Goal: Complete application form

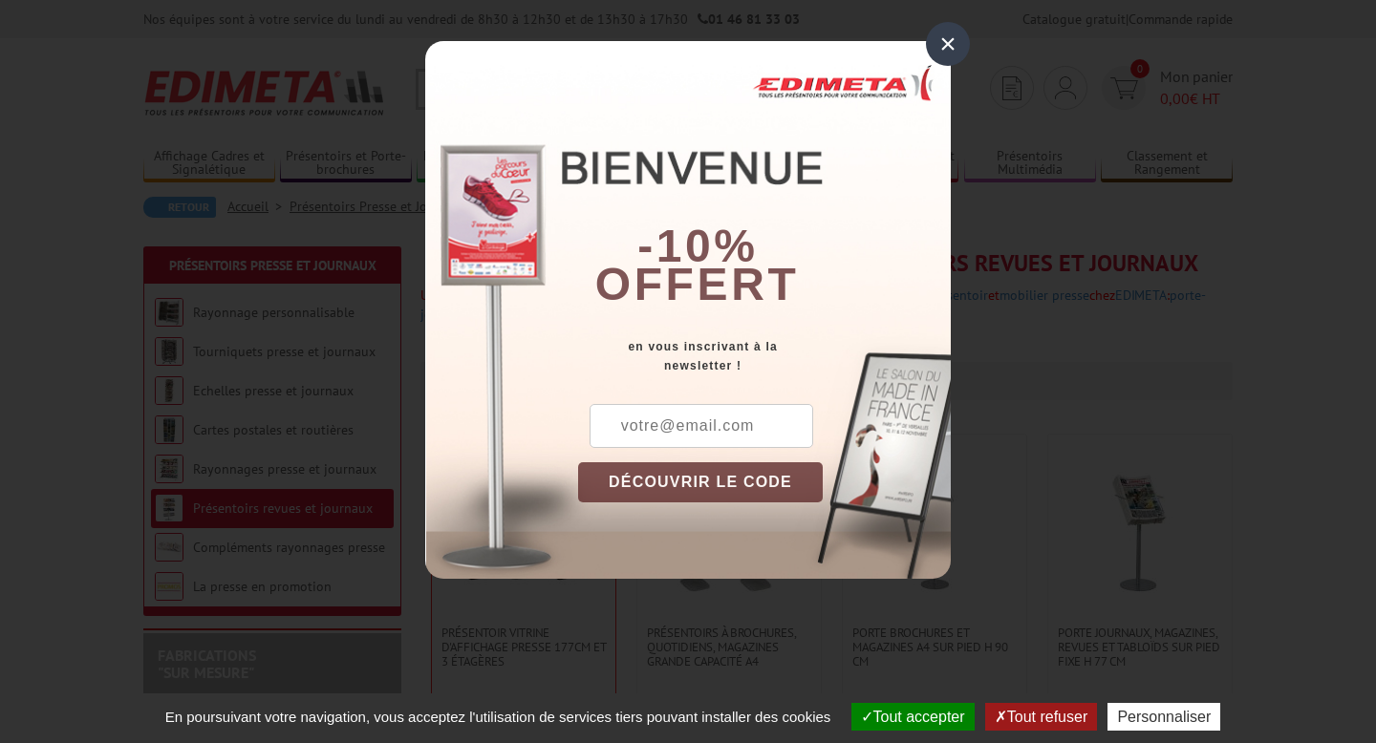
click at [949, 42] on div "×" at bounding box center [948, 44] width 44 height 44
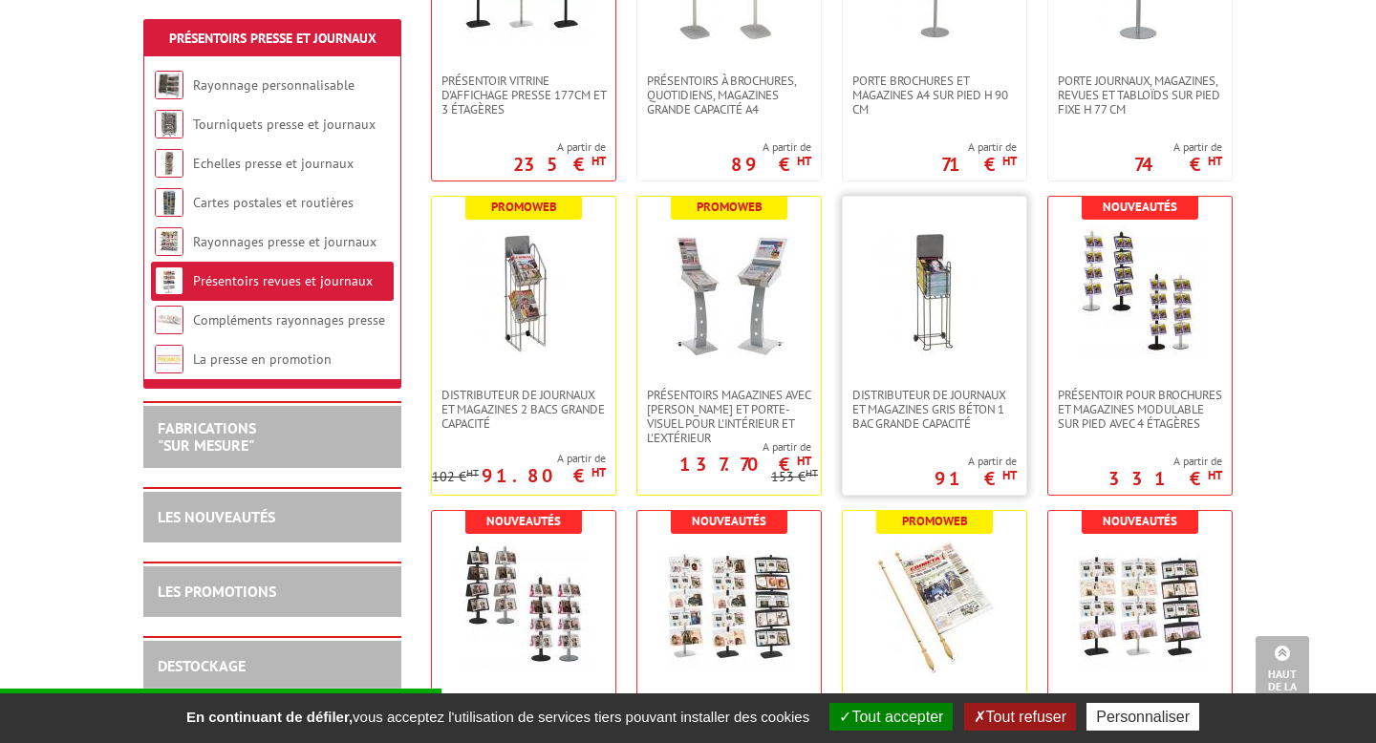
scroll to position [555, 0]
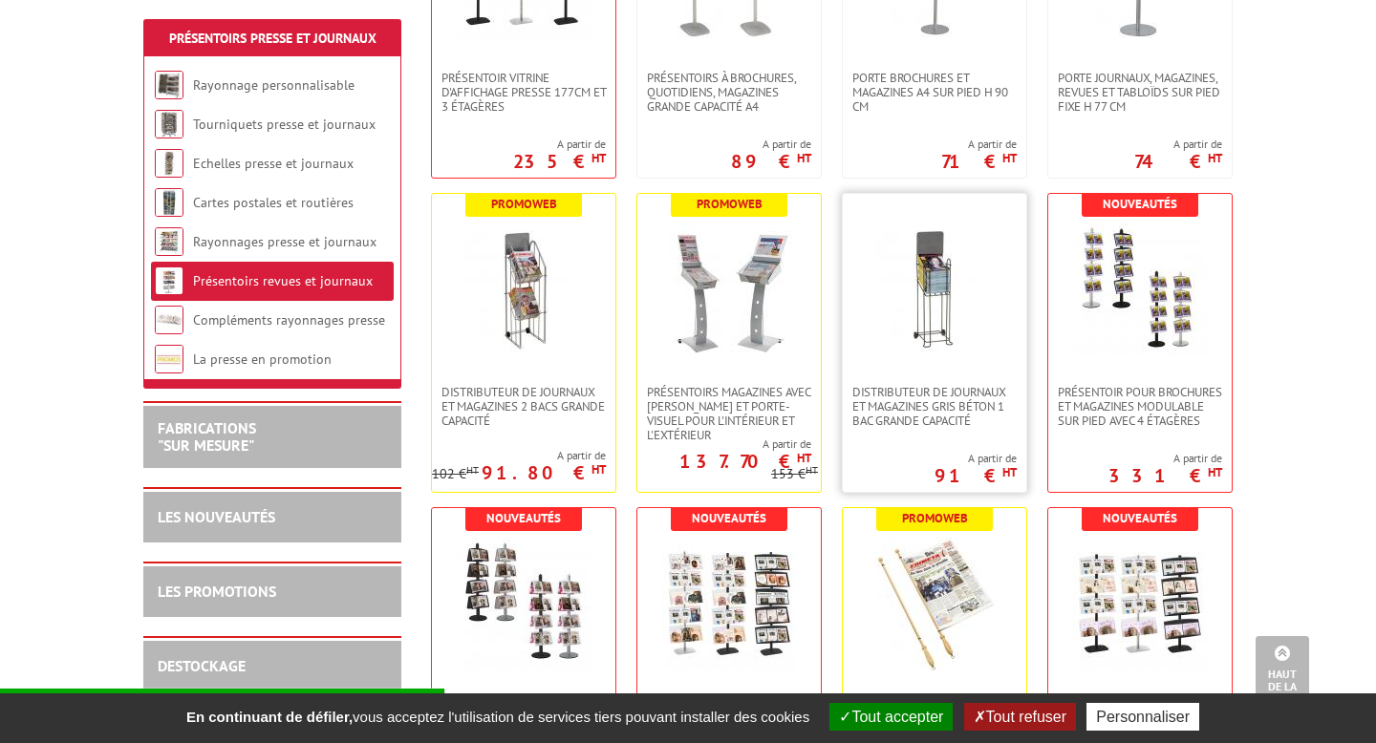
click at [929, 313] on img at bounding box center [934, 290] width 134 height 134
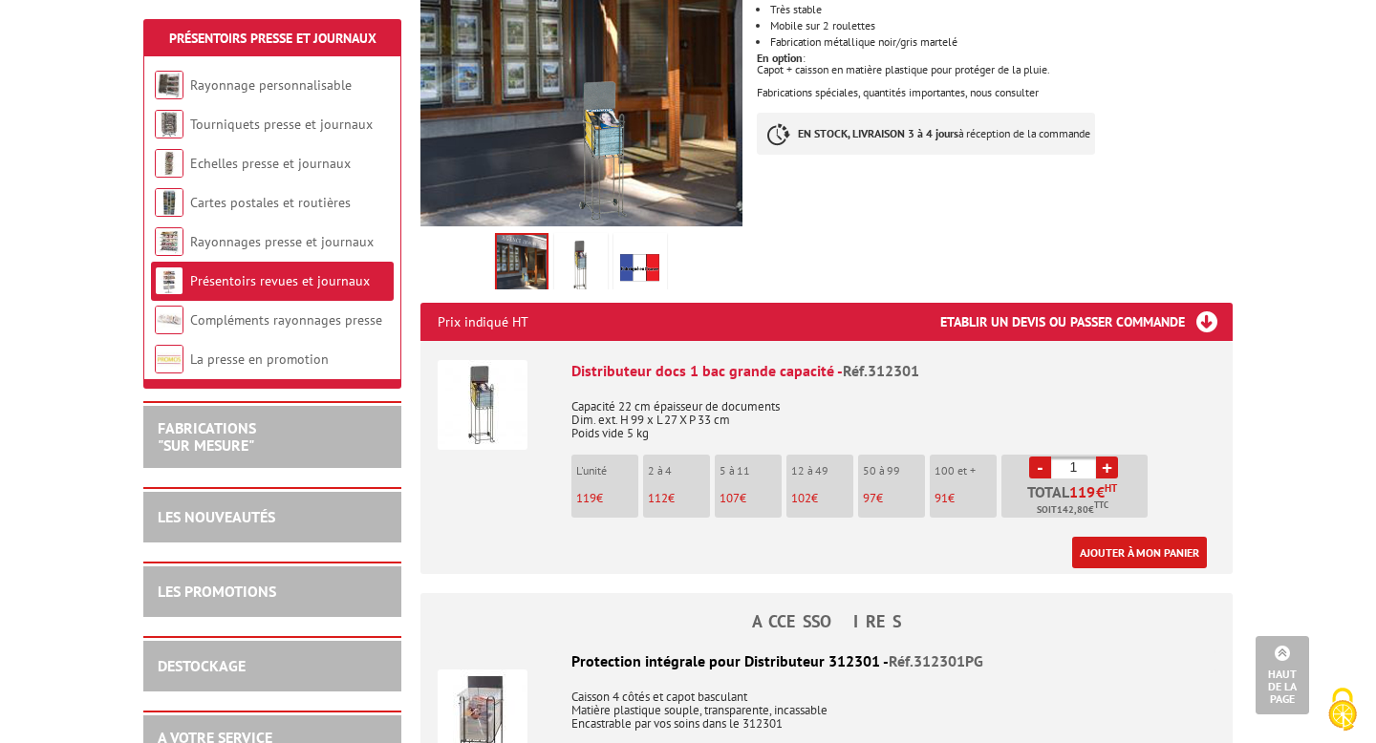
scroll to position [440, 0]
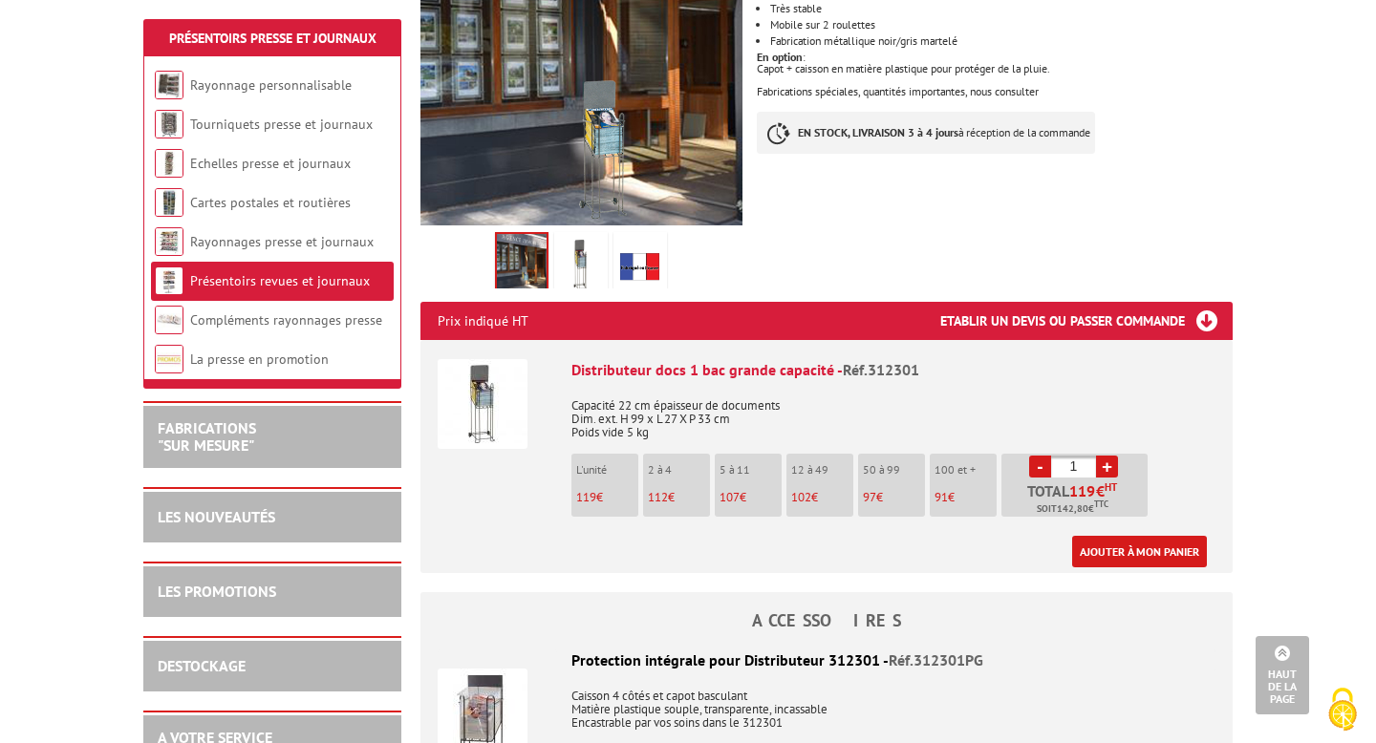
click at [1200, 305] on h3 "Etablir un devis ou passer commande" at bounding box center [1086, 321] width 292 height 38
click at [1178, 302] on h3 "Etablir un devis ou passer commande" at bounding box center [1086, 321] width 292 height 38
click at [1009, 305] on h3 "Etablir un devis ou passer commande" at bounding box center [1086, 321] width 292 height 38
click at [1170, 305] on h3 "Etablir un devis ou passer commande" at bounding box center [1086, 321] width 292 height 38
click at [1193, 302] on h3 "Etablir un devis ou passer commande" at bounding box center [1086, 321] width 292 height 38
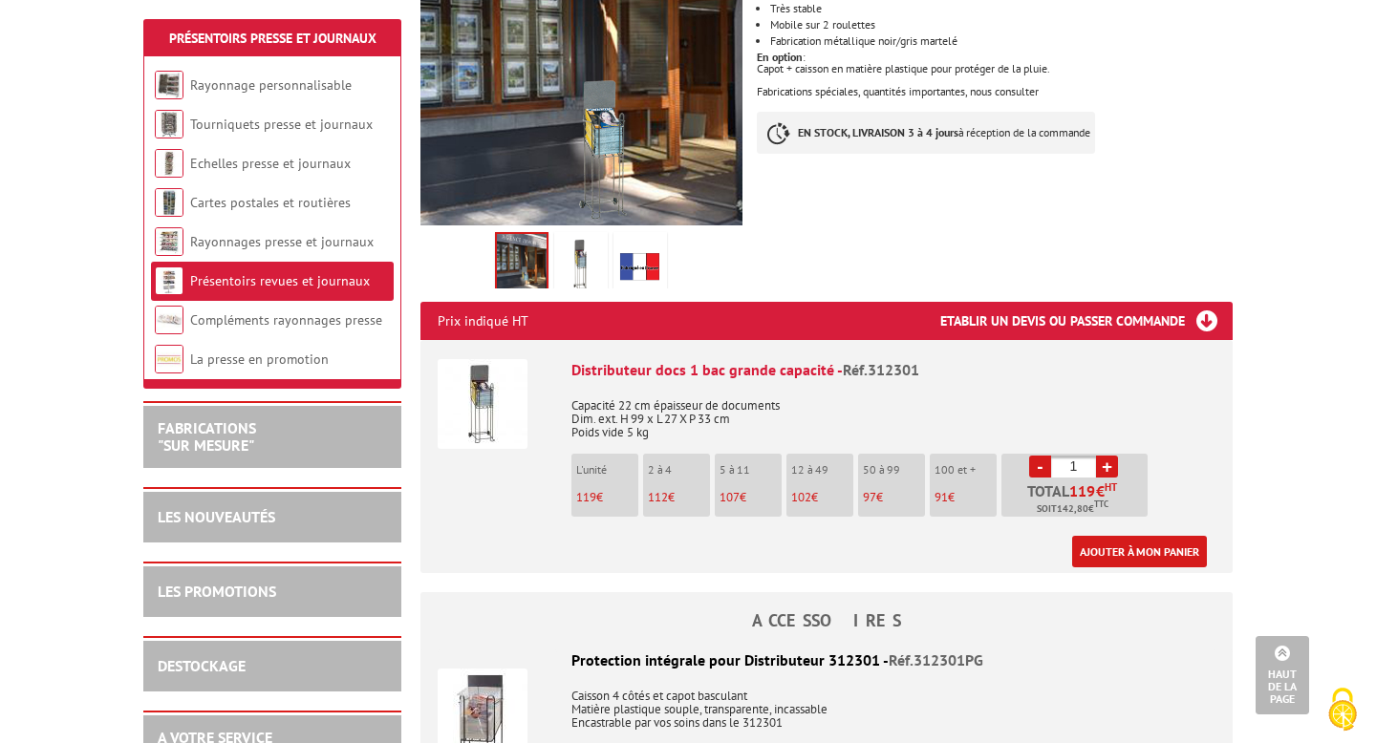
click at [1198, 302] on h3 "Etablir un devis ou passer commande" at bounding box center [1086, 321] width 292 height 38
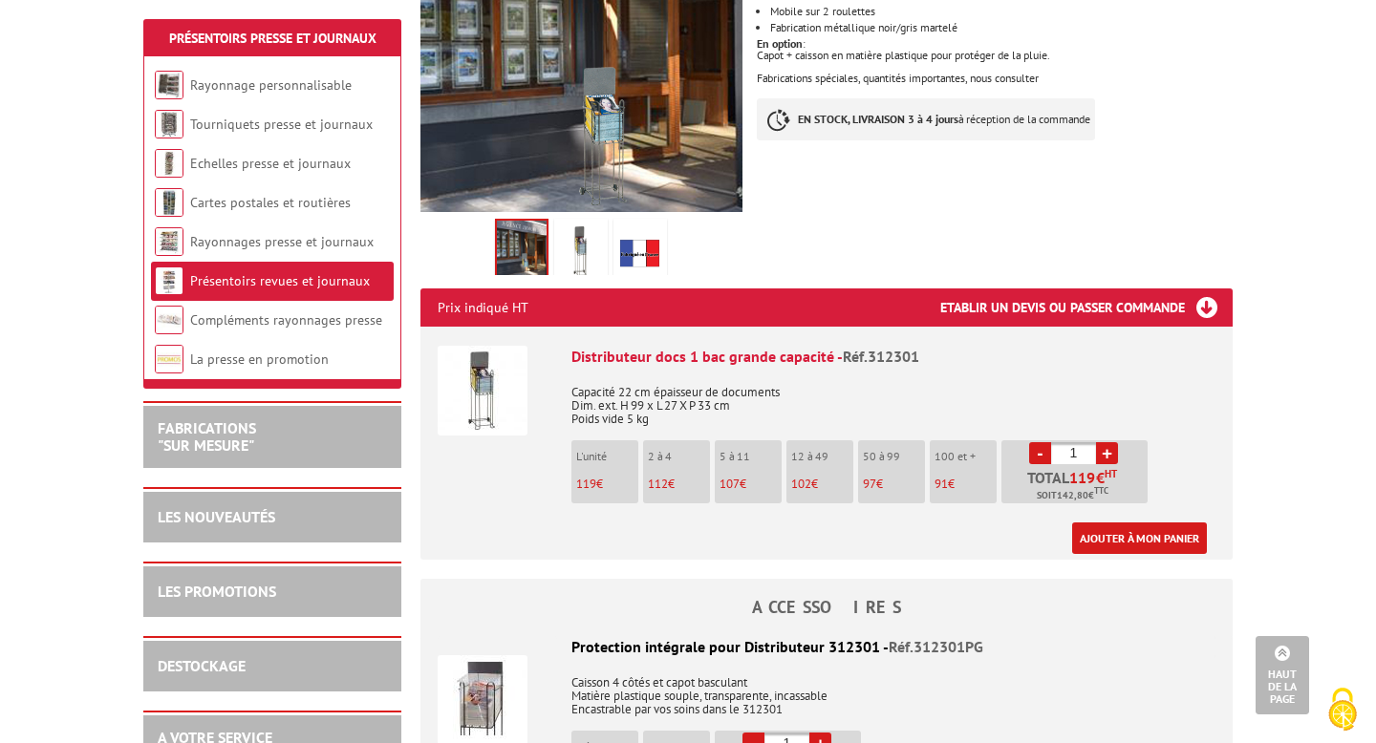
scroll to position [457, 0]
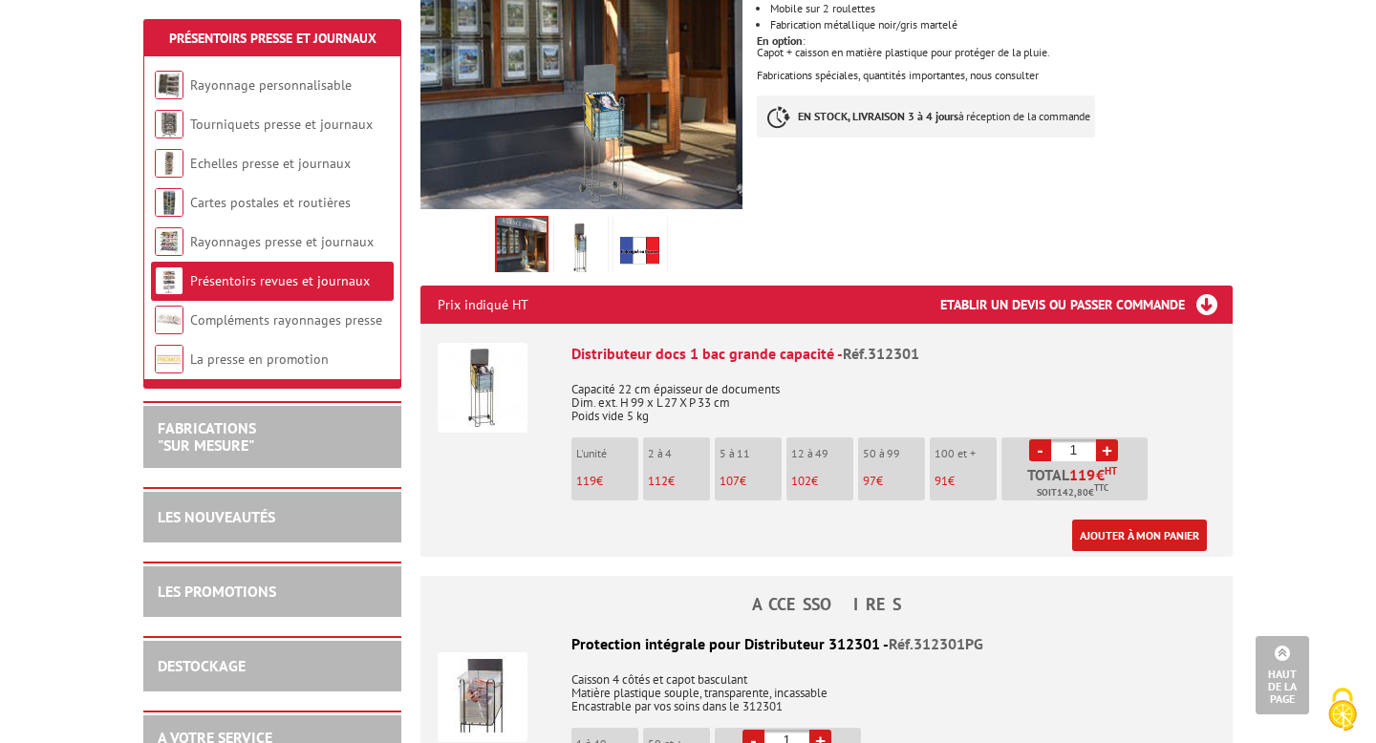
click at [882, 344] on span "Réf.312301" at bounding box center [881, 353] width 76 height 19
click at [484, 370] on img at bounding box center [482, 388] width 90 height 90
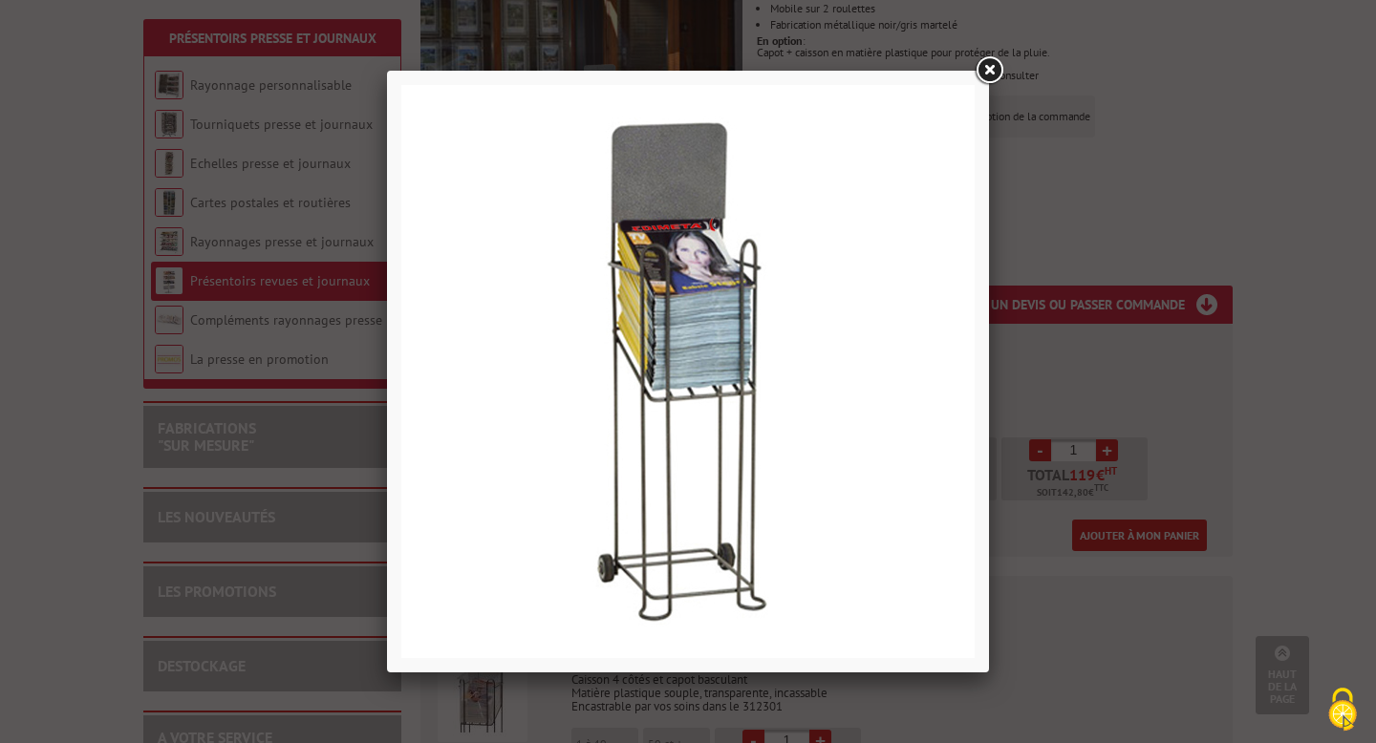
click at [990, 66] on link at bounding box center [988, 70] width 34 height 34
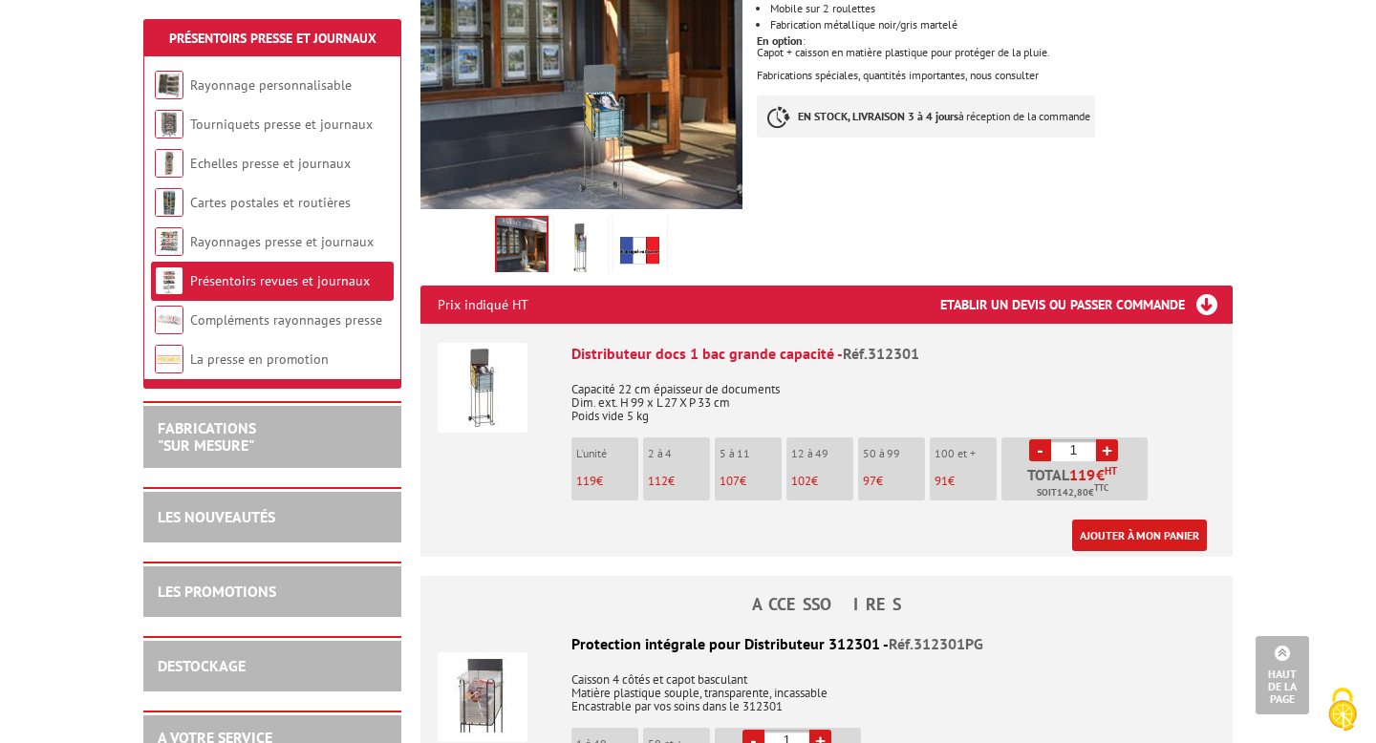
click at [257, 449] on h2 "FABRICATIONS "Sur Mesure"" at bounding box center [272, 436] width 229 height 33
click at [224, 443] on link "FABRICATIONS "Sur Mesure"" at bounding box center [207, 436] width 98 height 36
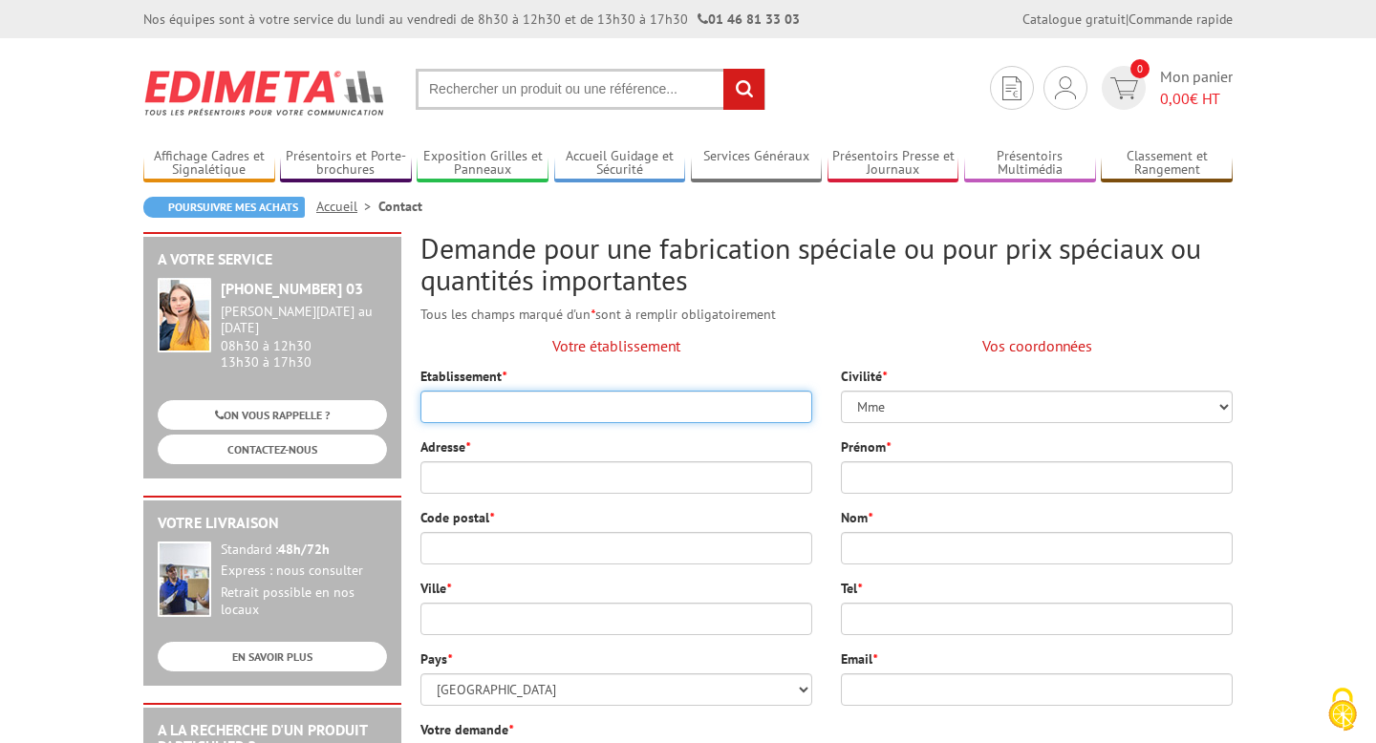
click at [544, 406] on input "Etablissement *" at bounding box center [616, 407] width 392 height 32
type input "RITS"
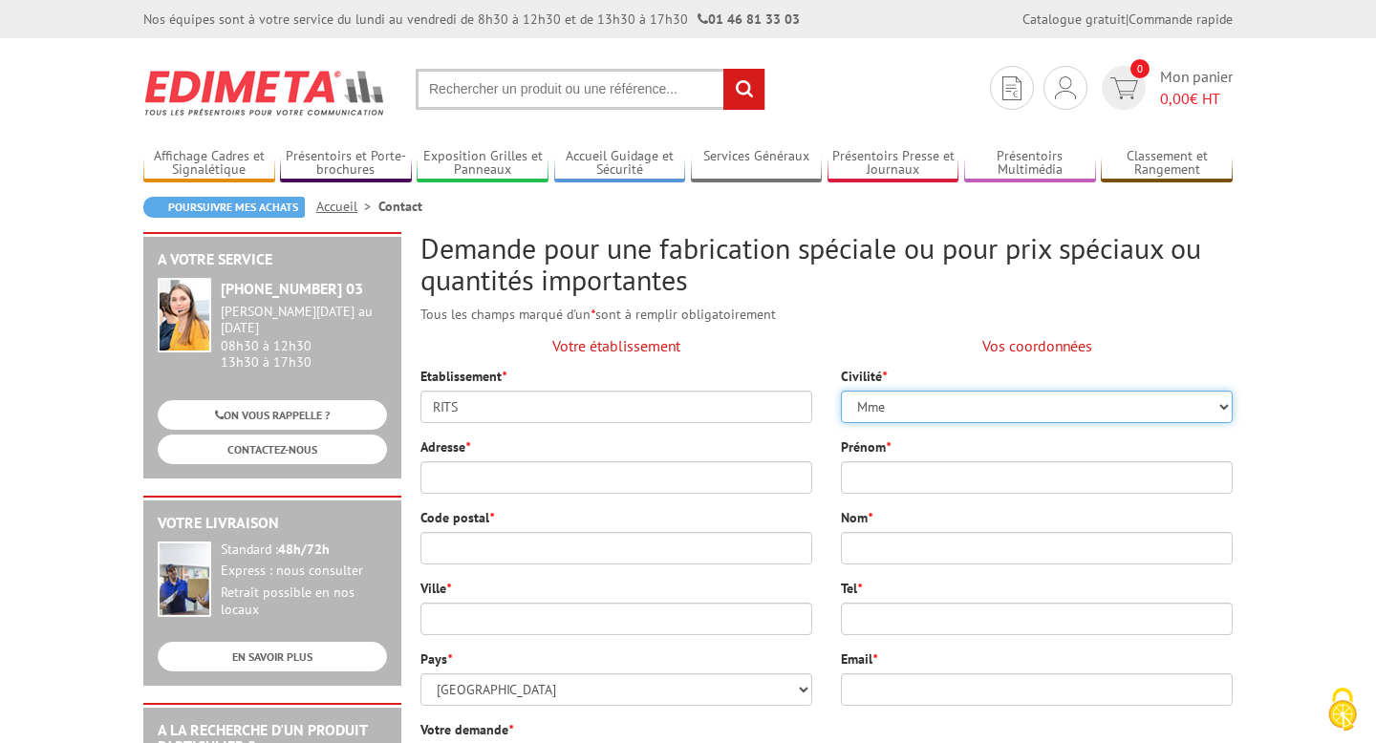
click at [996, 402] on select "Mme Mll M" at bounding box center [1037, 407] width 392 height 32
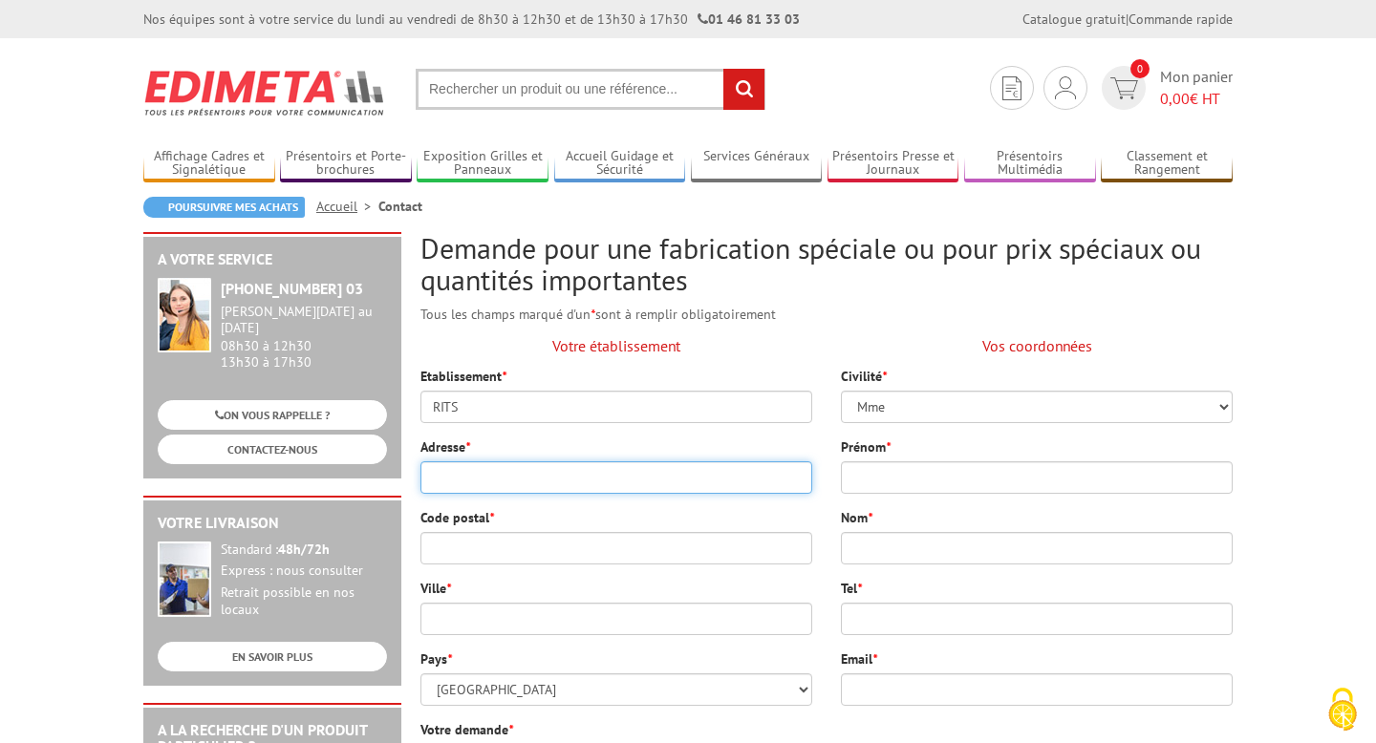
click at [535, 479] on input "Adresse *" at bounding box center [616, 477] width 392 height 32
type input "Rue de Bastogne 96B31, 96 B31"
type input "6900"
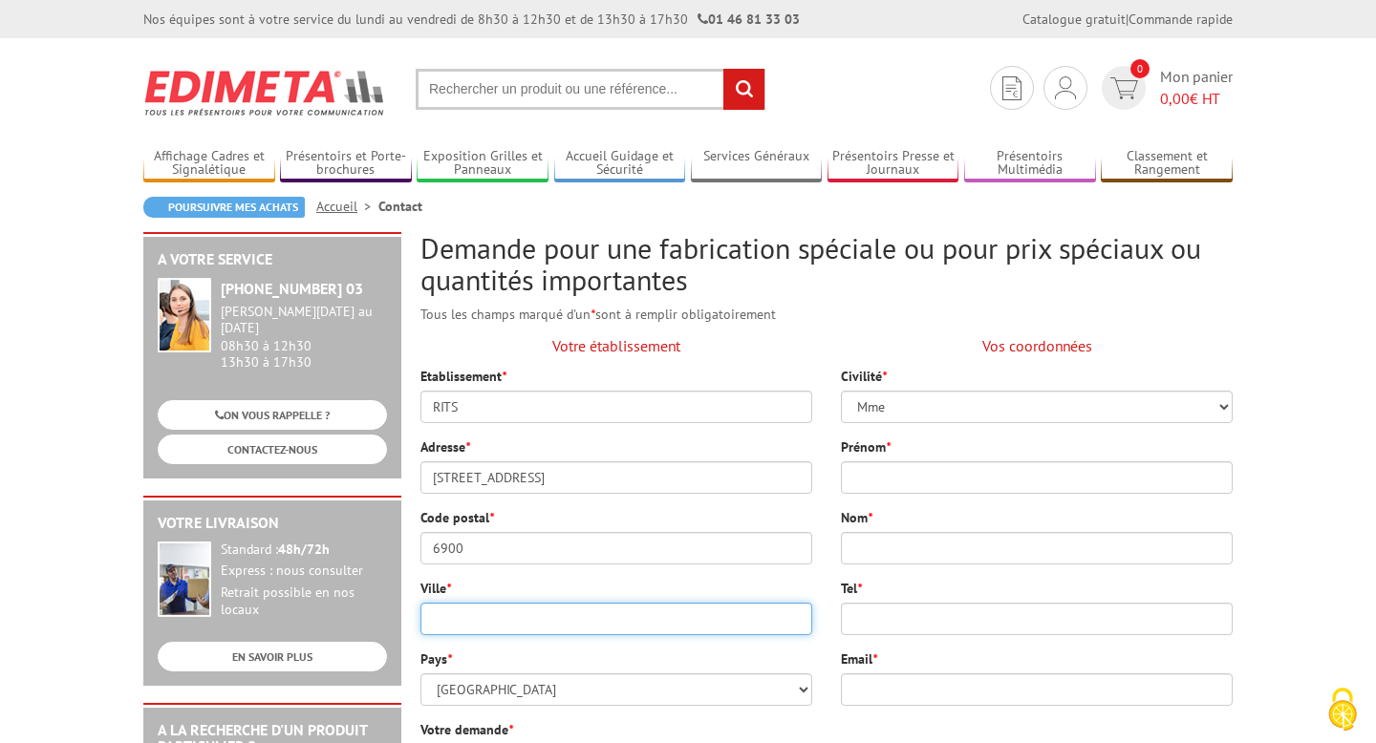
type input "Marche-en-Famenne"
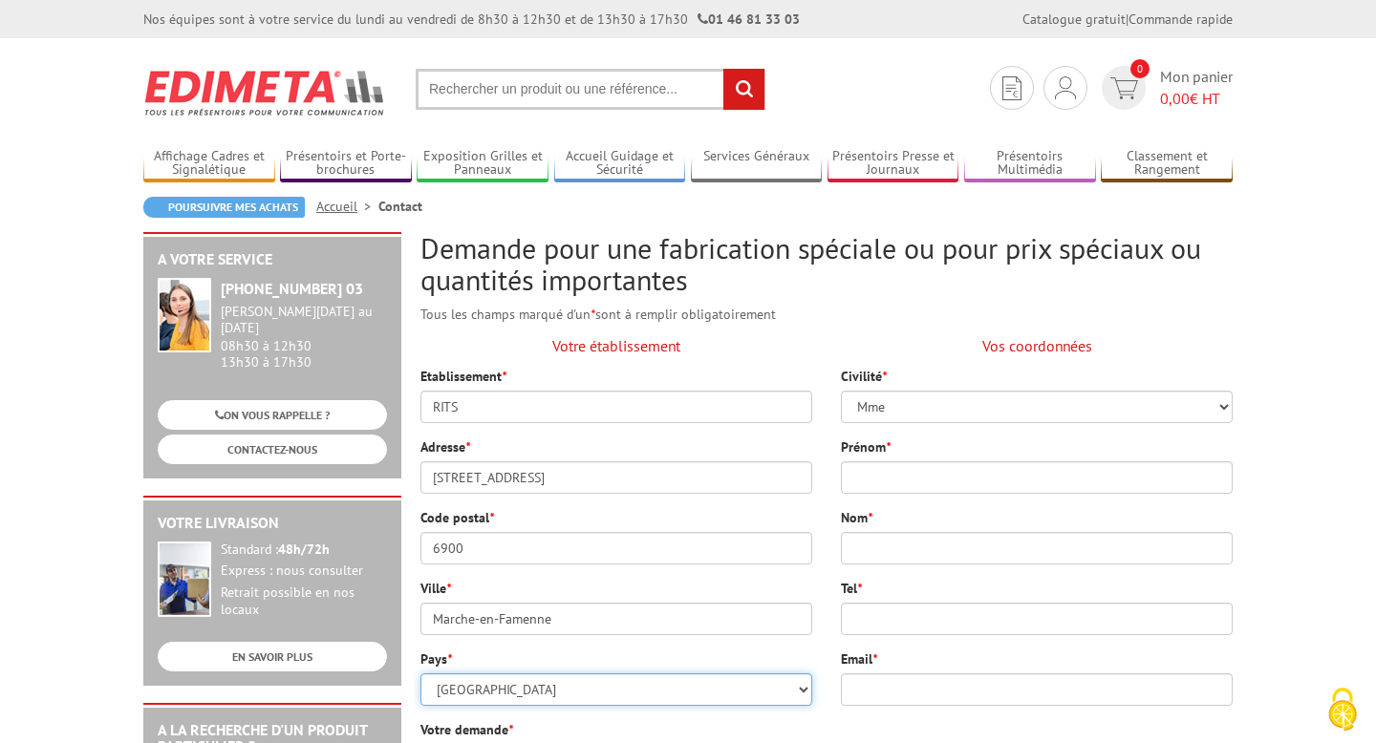
select select "Belgique"
type input "Nicolas"
type input "RITS SRL"
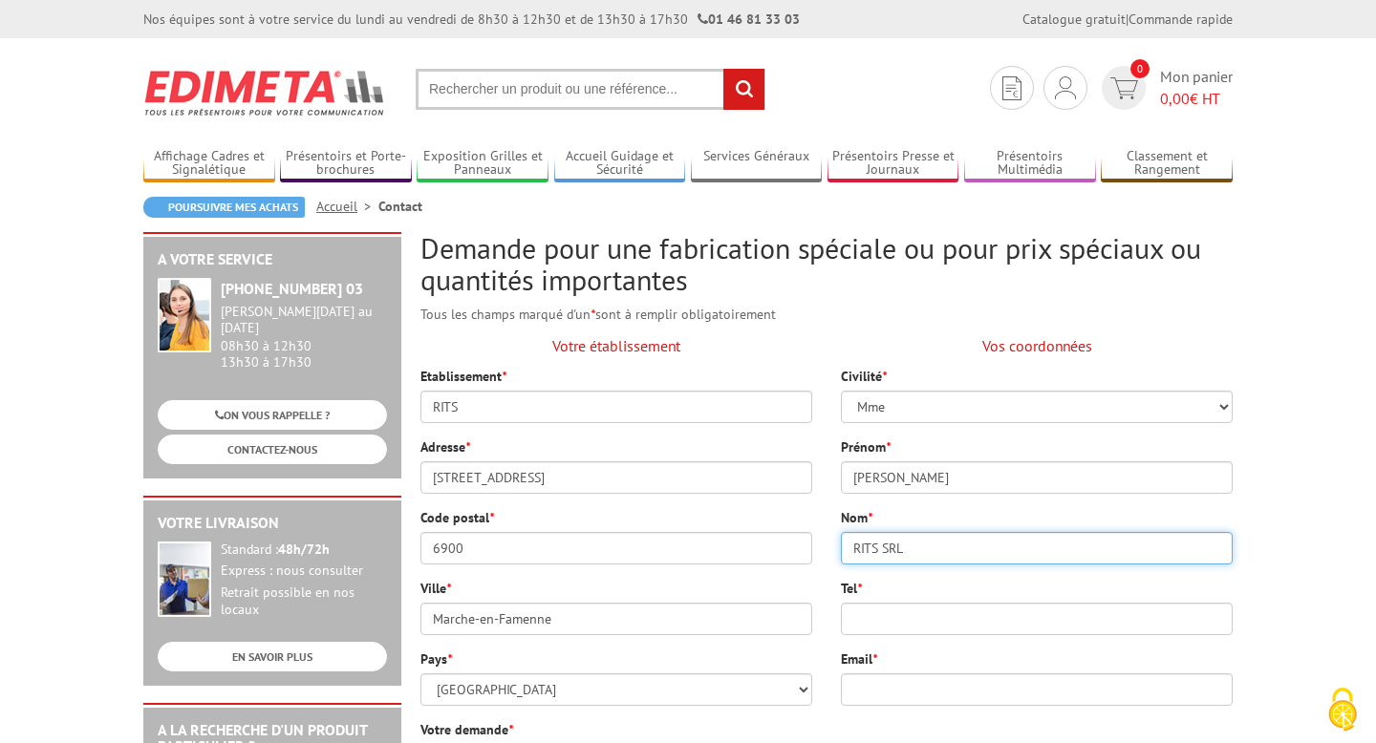
type input "info@rit-s.be"
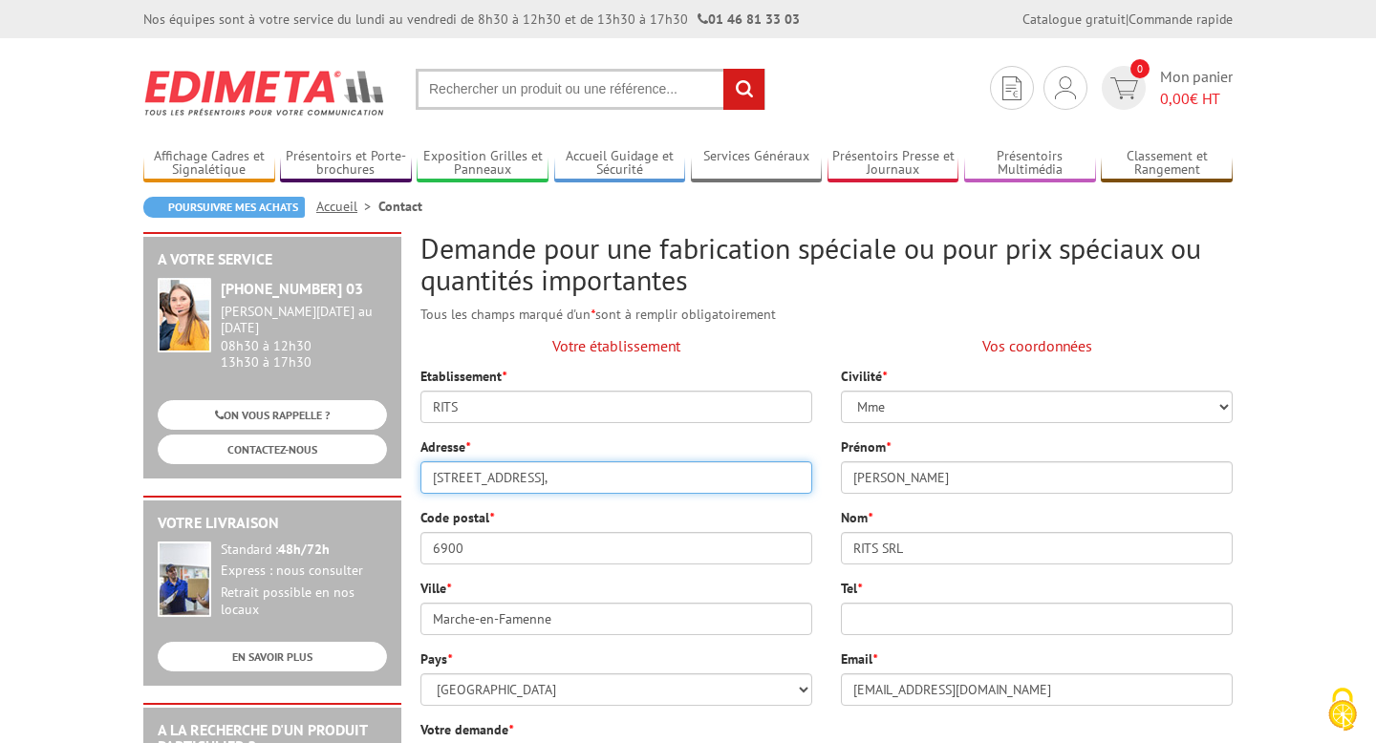
type input "Rue de Bastogne 96B31,"
click at [489, 577] on div "Votre établissement Etablissement * RITS Adresse * Rue de Bastogne 96B31, Code …" at bounding box center [616, 522] width 420 height 396
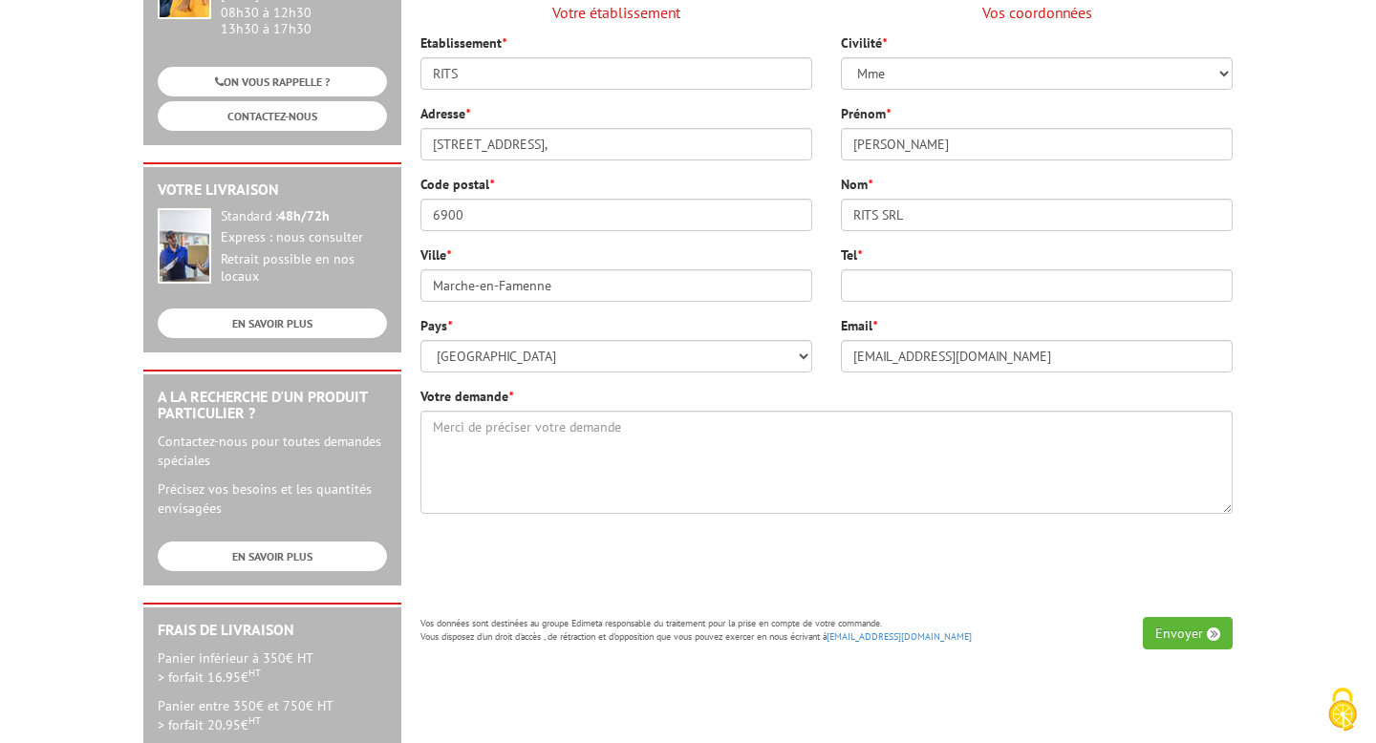
scroll to position [335, 0]
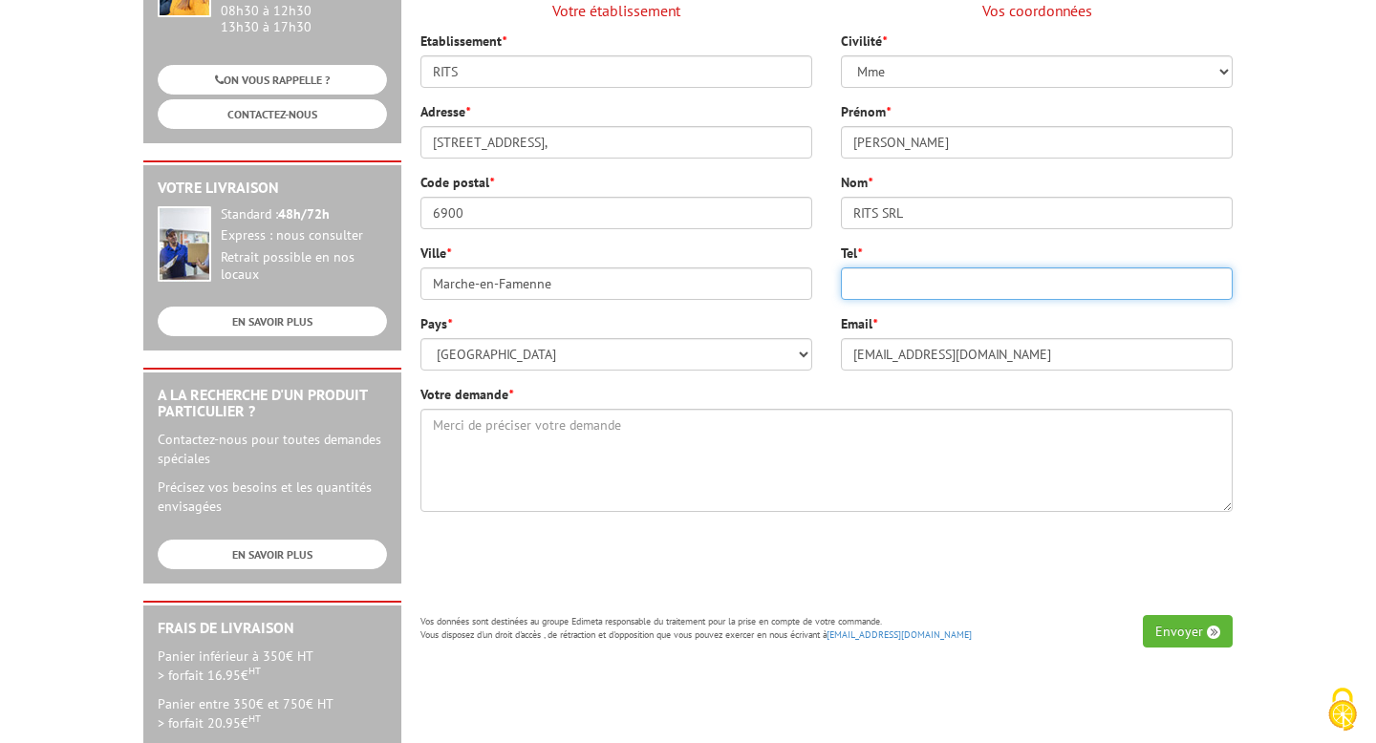
click at [928, 280] on input "Tel *" at bounding box center [1037, 283] width 392 height 32
type input "0032488354115"
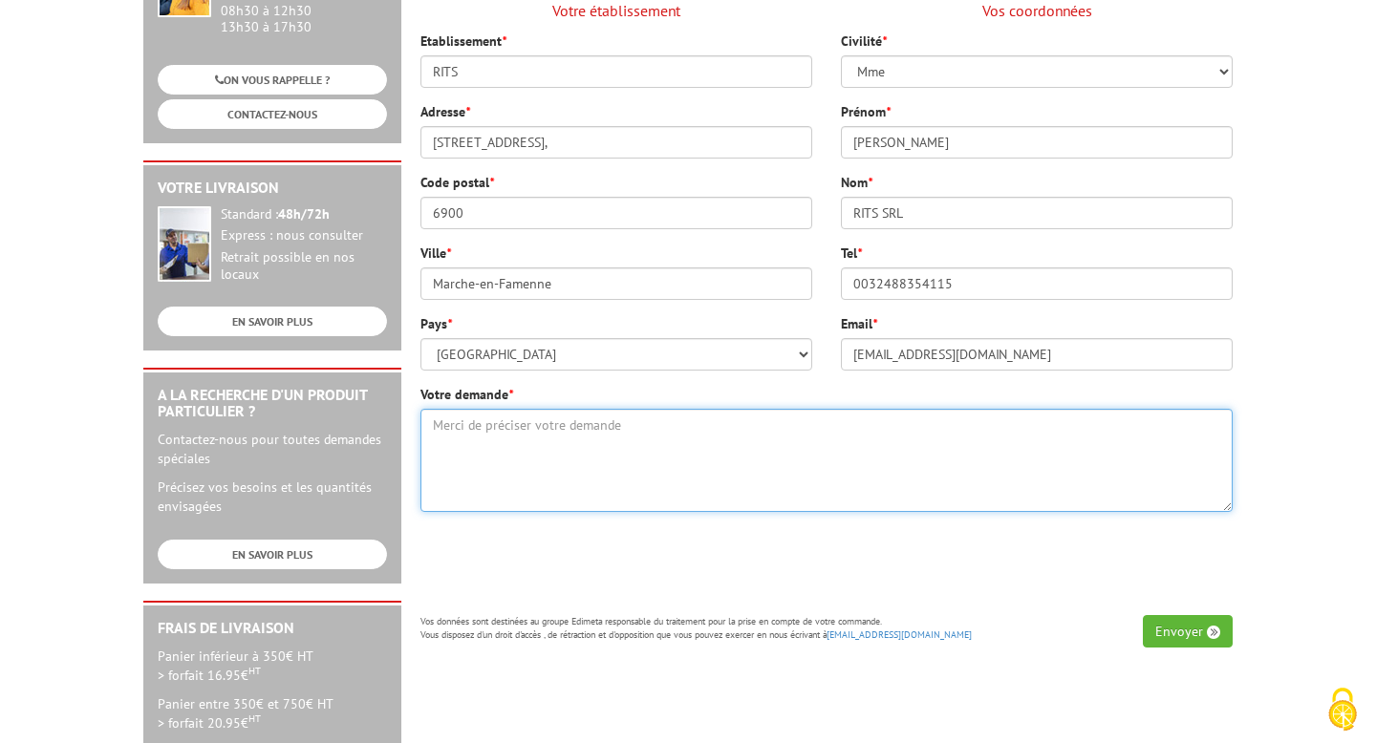
click at [467, 426] on textarea "Votre demande *" at bounding box center [826, 460] width 812 height 103
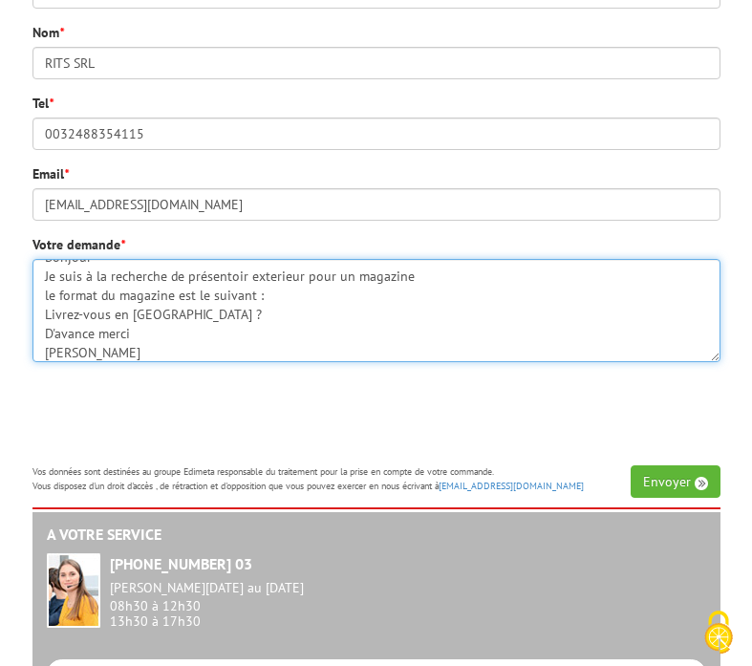
scroll to position [955, 0]
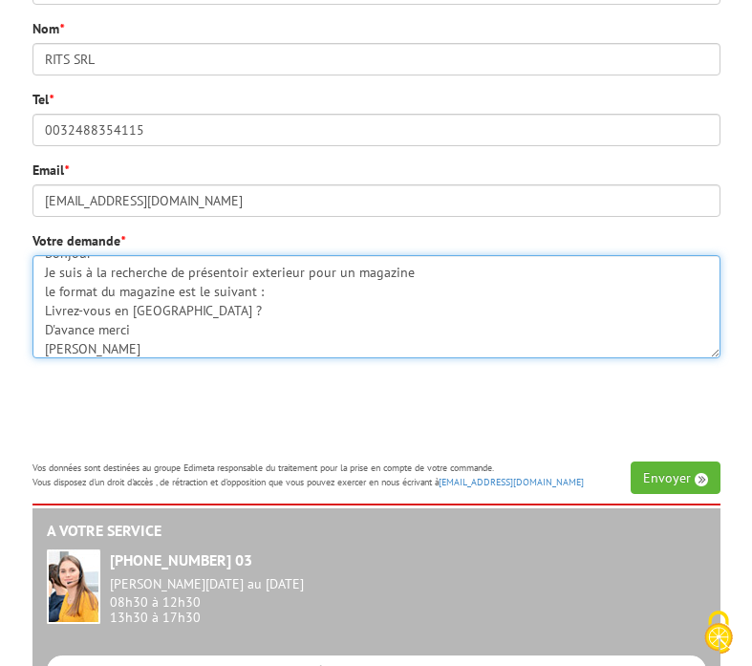
click at [284, 298] on textarea "Bonjour Je suis à la recherche de présentoir exterieur pour un magazine le form…" at bounding box center [376, 306] width 688 height 103
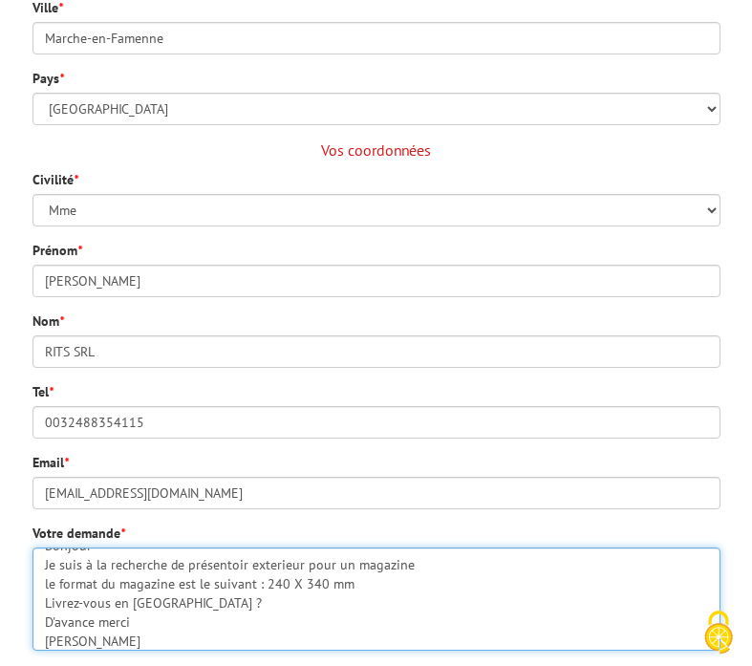
scroll to position [1000, 0]
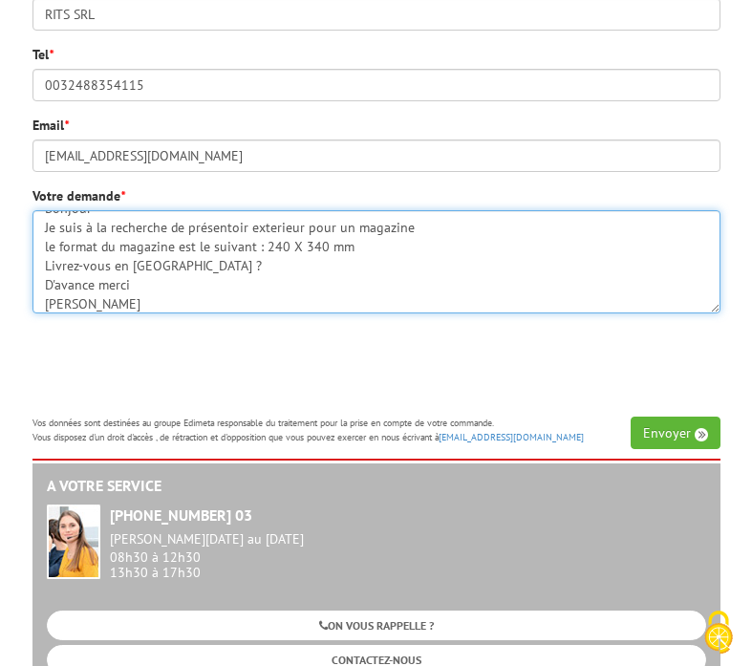
type textarea "Bonjour Je suis à la recherche de présentoir exterieur pour un magazine le form…"
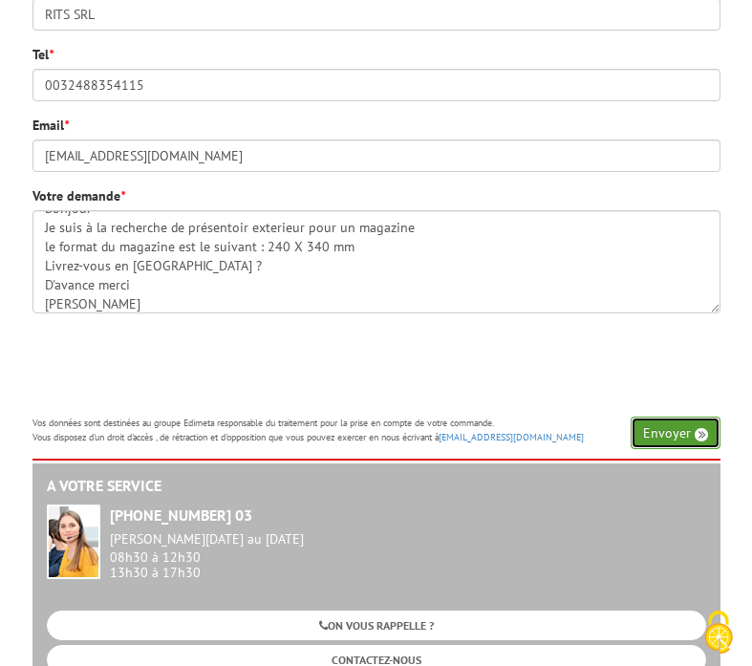
click at [690, 423] on button "Envoyer" at bounding box center [675, 432] width 90 height 32
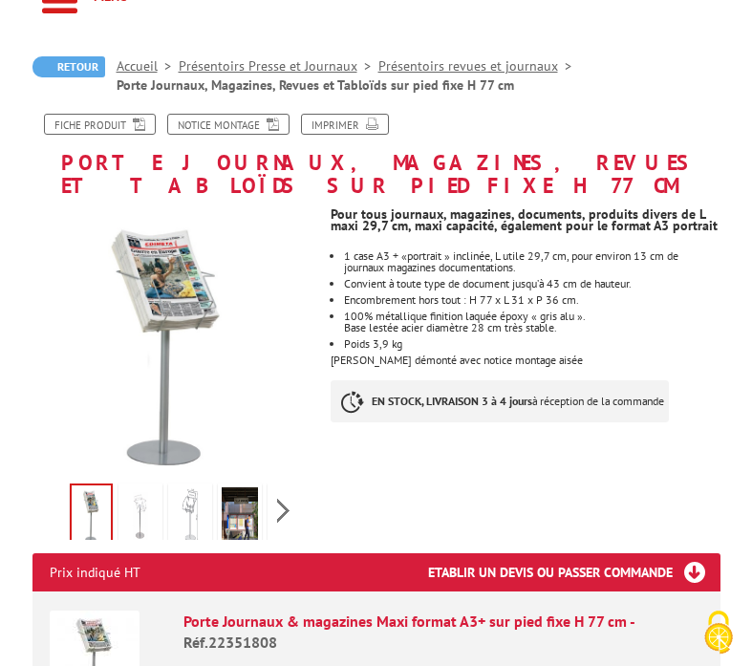
scroll to position [226, 0]
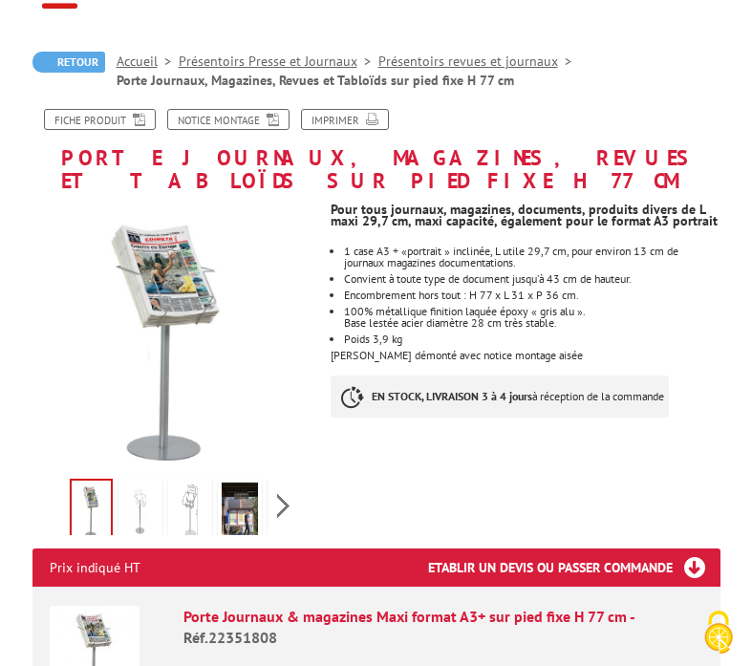
click at [151, 511] on img at bounding box center [140, 511] width 36 height 59
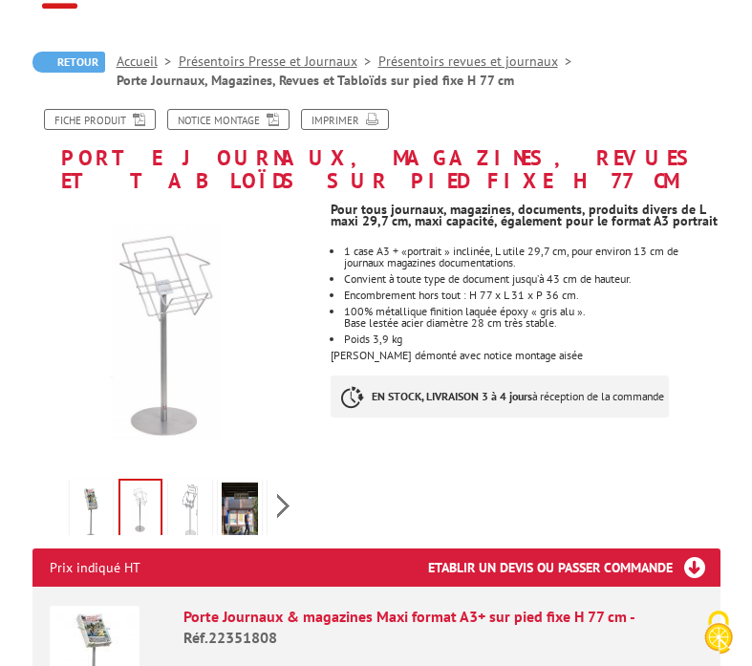
click at [200, 506] on img at bounding box center [190, 511] width 36 height 59
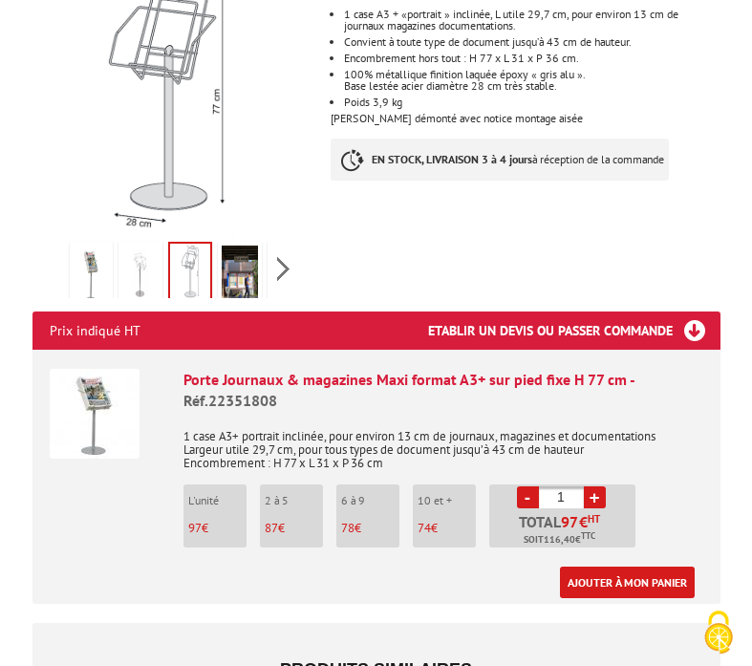
scroll to position [466, 0]
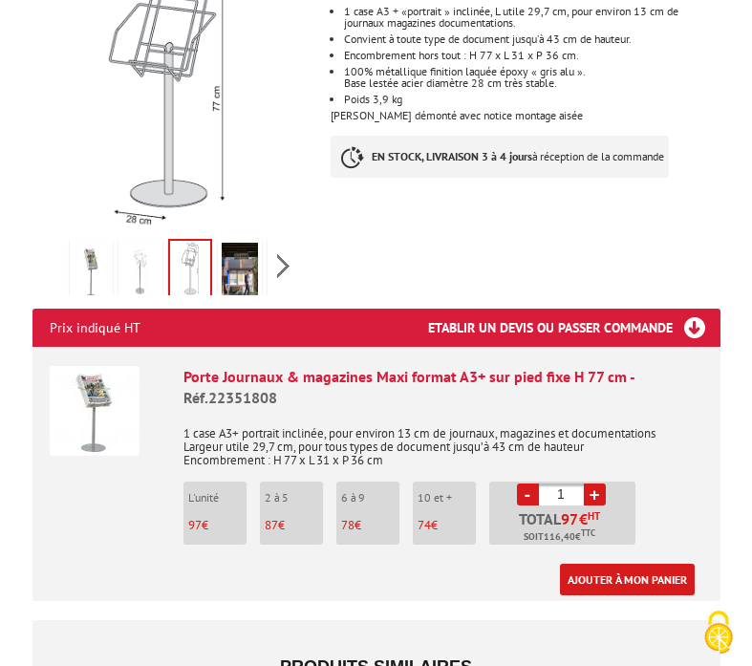
click at [239, 272] on img at bounding box center [240, 272] width 36 height 59
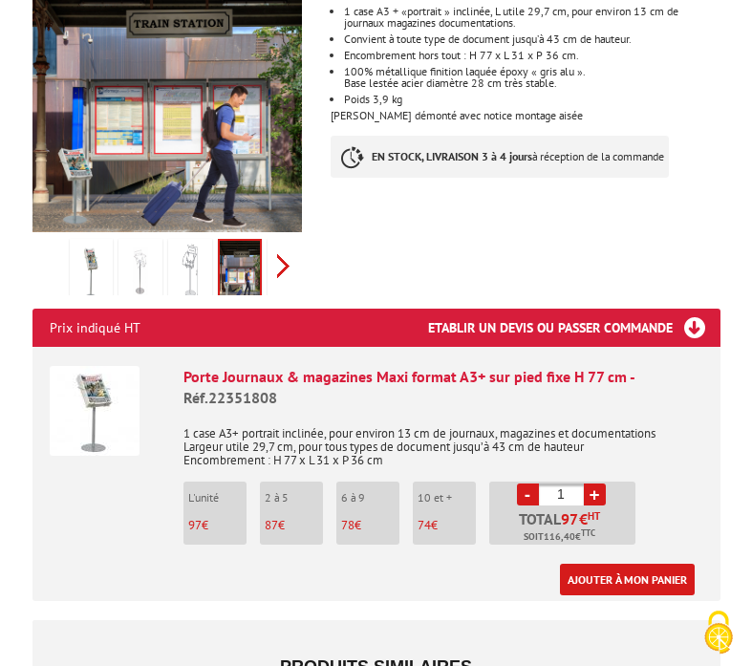
click at [284, 274] on div "Previous Next" at bounding box center [167, 265] width 270 height 67
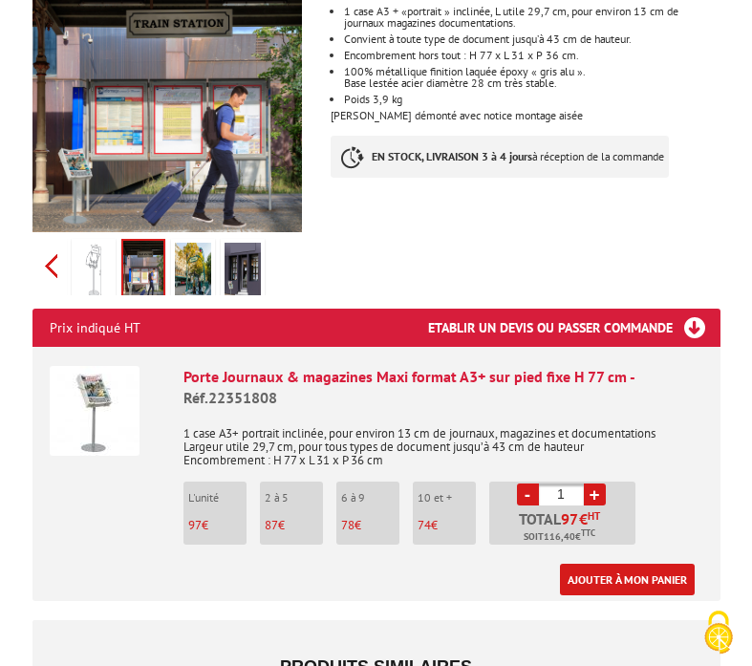
click at [53, 264] on div "Previous Next" at bounding box center [167, 265] width 270 height 67
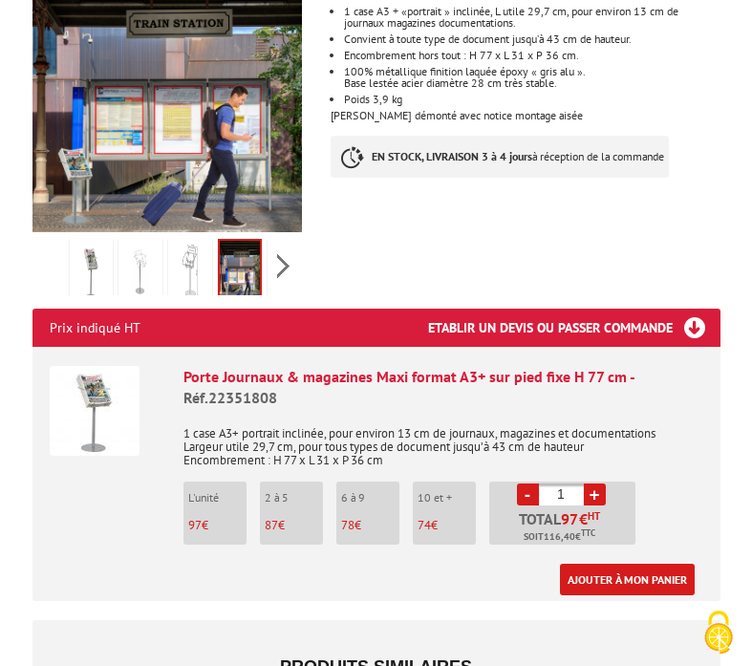
click at [84, 392] on img at bounding box center [95, 411] width 90 height 90
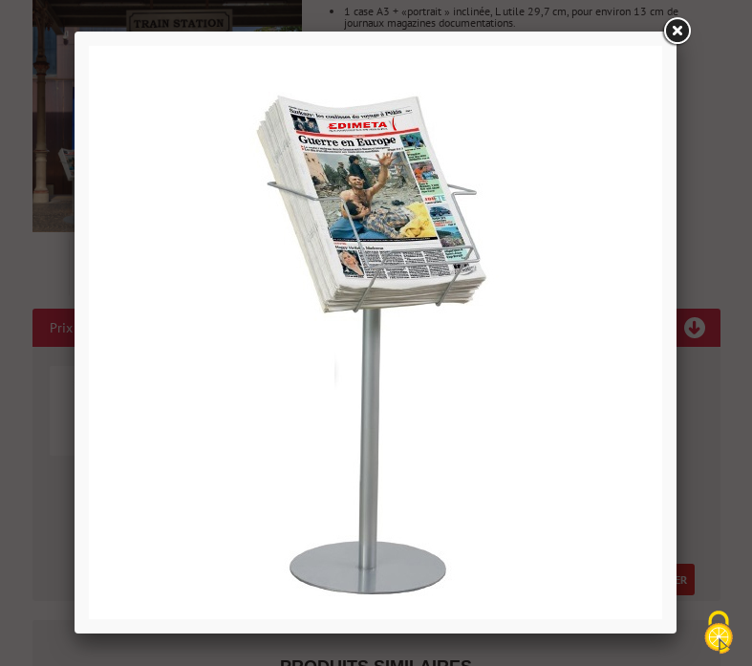
click at [679, 30] on link at bounding box center [676, 31] width 34 height 34
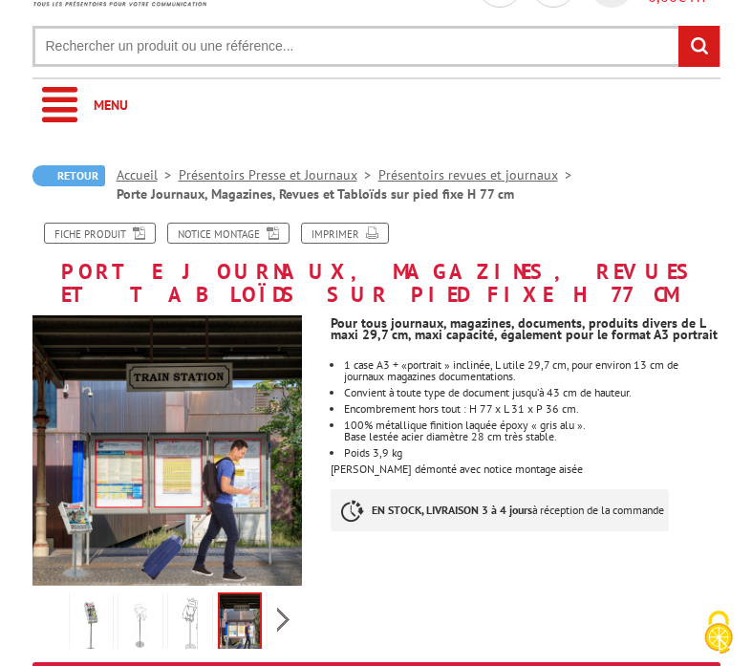
scroll to position [0, 0]
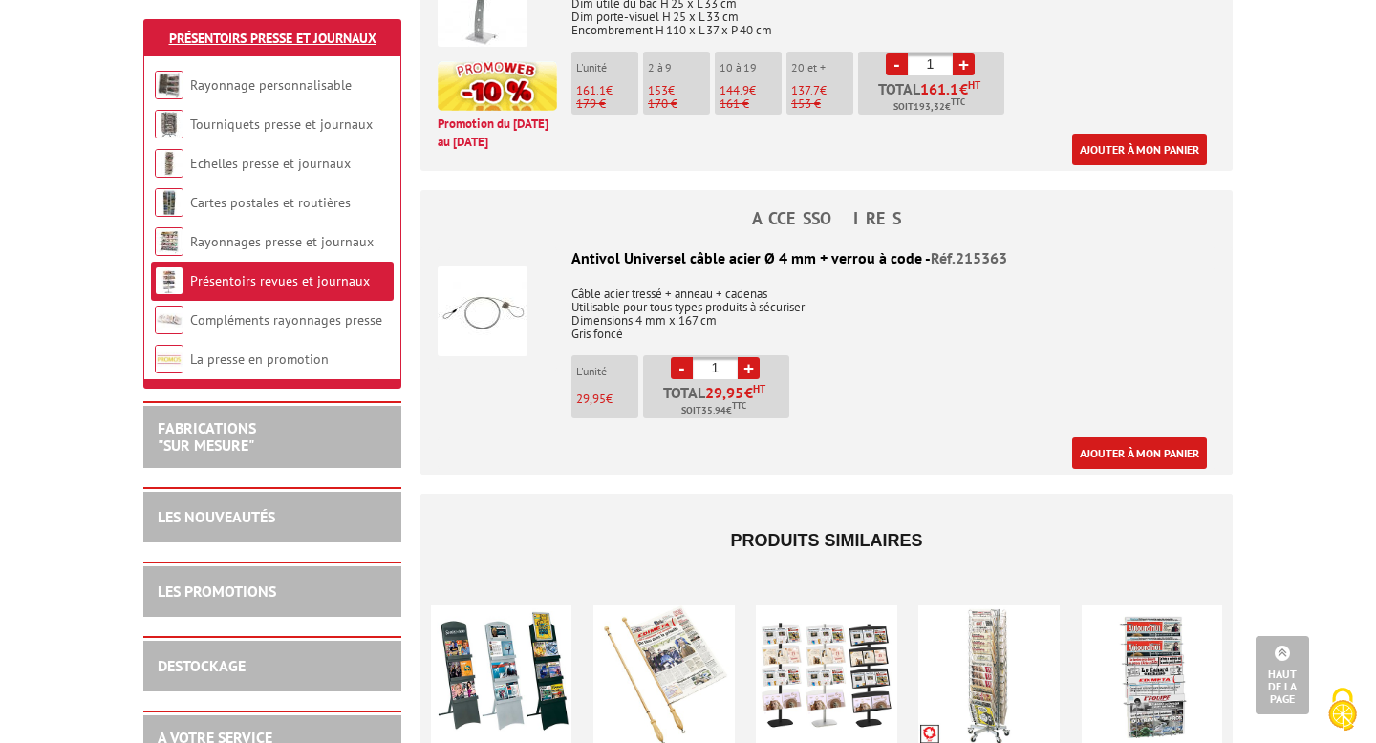
scroll to position [789, 0]
